Goal: Download file/media

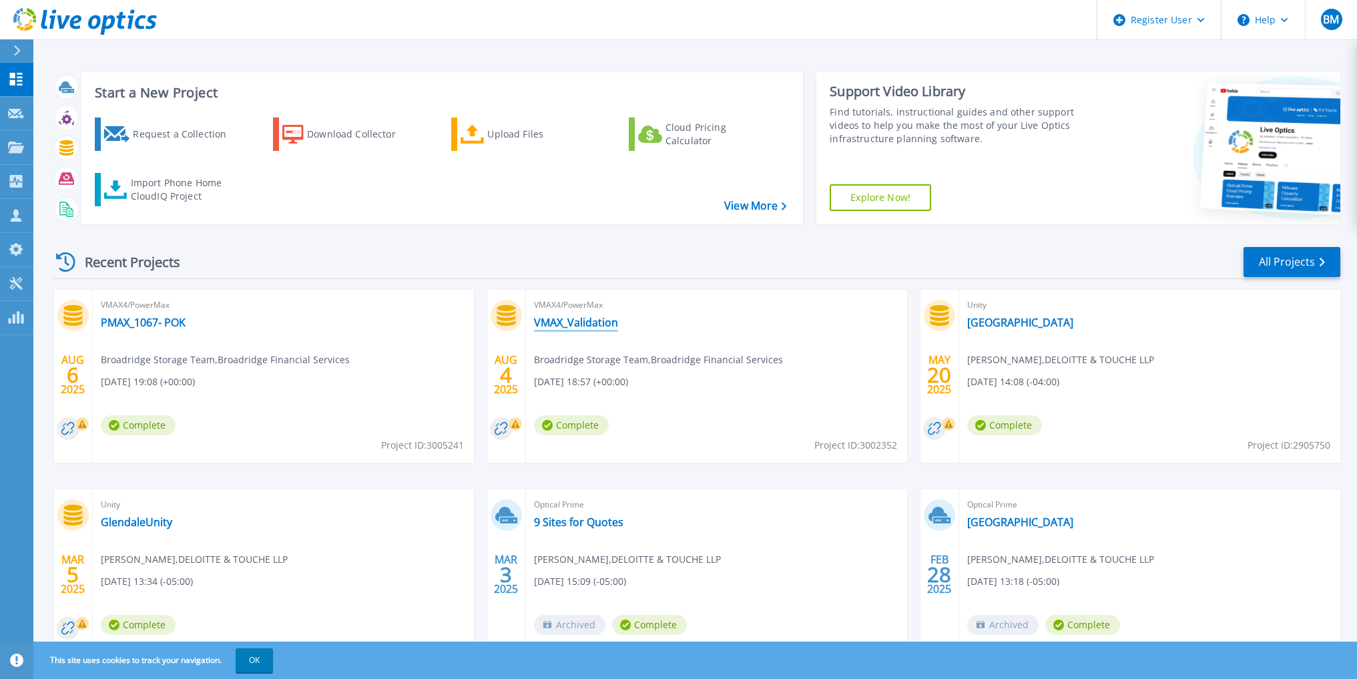
click at [558, 325] on link "VMAX_Validation" at bounding box center [576, 322] width 84 height 13
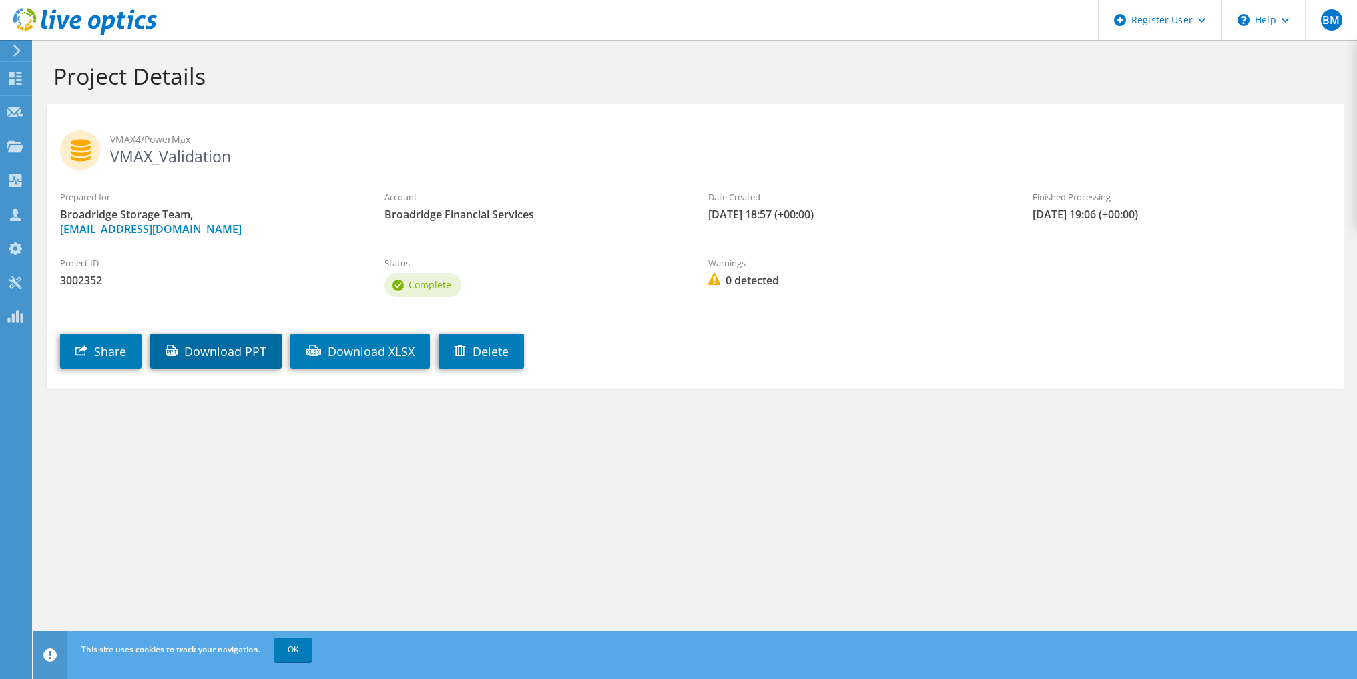
click at [252, 356] on link "Download PPT" at bounding box center [215, 351] width 131 height 35
